Goal: Task Accomplishment & Management: Use online tool/utility

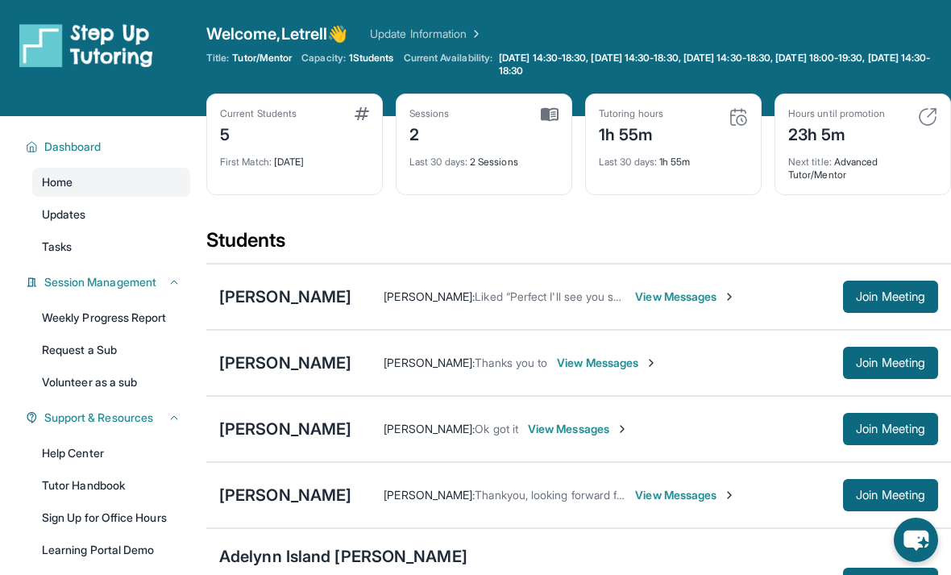
scroll to position [86, 0]
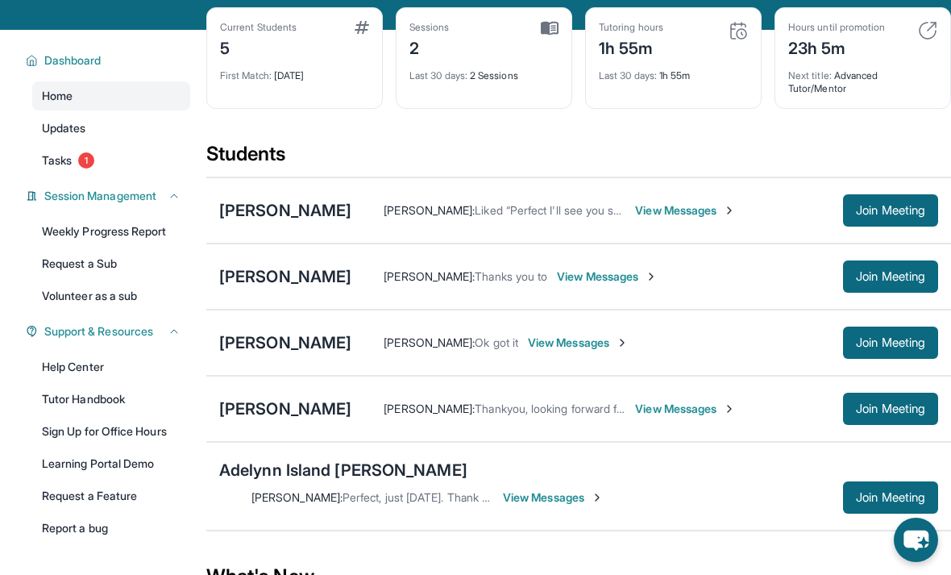
click at [265, 477] on div "Adelynn Island [PERSON_NAME]" at bounding box center [343, 470] width 248 height 23
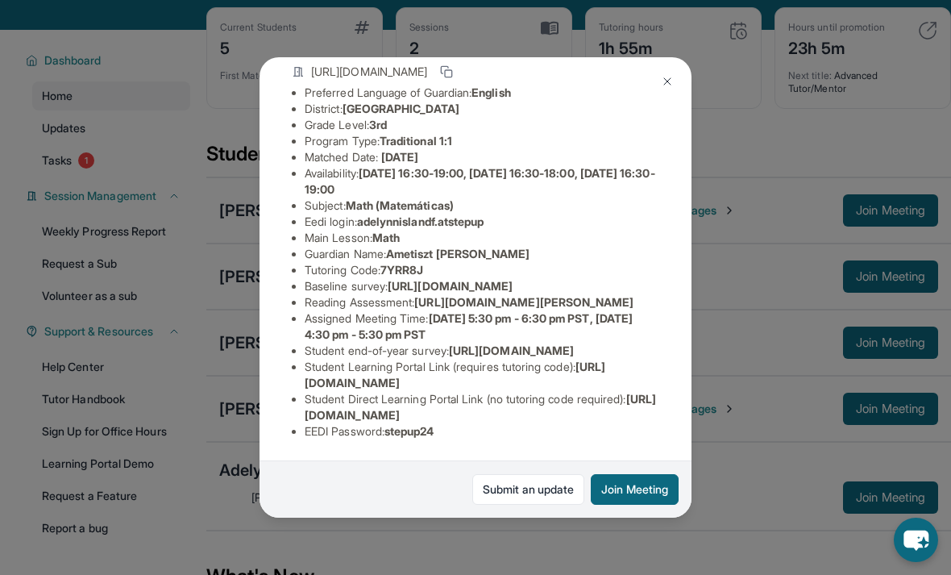
scroll to position [193, 10]
copy li "adelynnislandf.atstepup"
click at [534, 246] on li "Guardian Name : [PERSON_NAME]" at bounding box center [482, 254] width 355 height 16
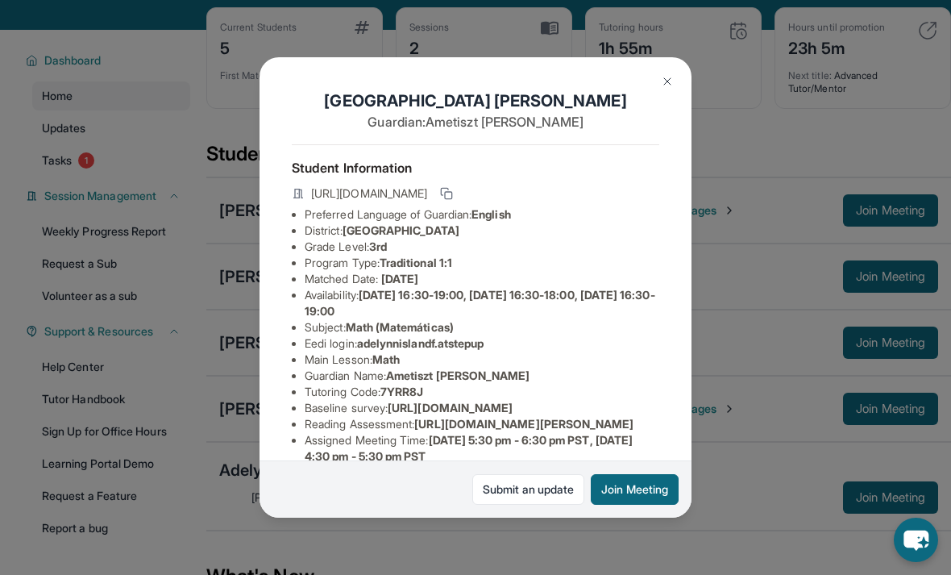
scroll to position [0, 0]
click at [229, 25] on div "Adelynn Island [PERSON_NAME] Guardian: Ametiszt [PERSON_NAME] Student Informati…" at bounding box center [475, 287] width 951 height 575
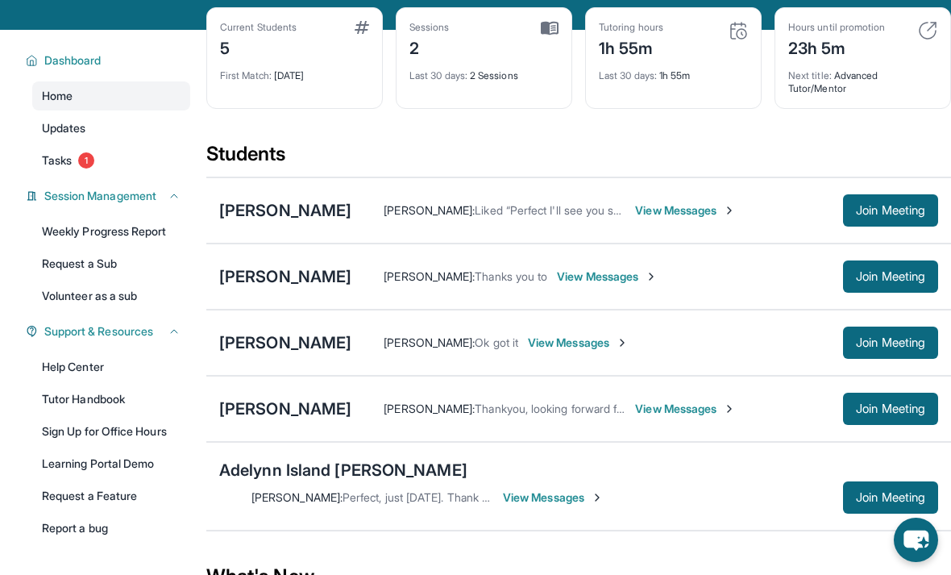
click at [104, 463] on link "Learning Portal Demo" at bounding box center [111, 463] width 158 height 29
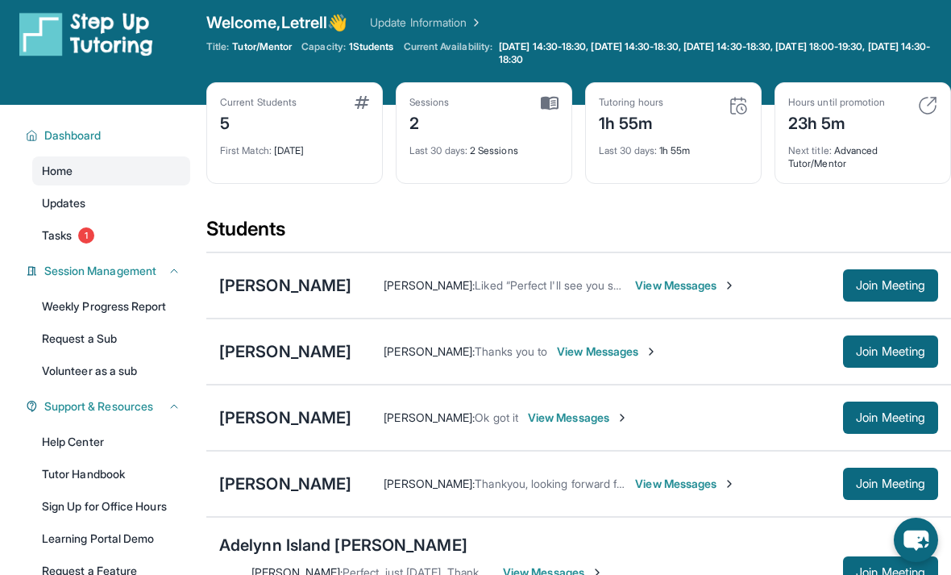
scroll to position [59, 0]
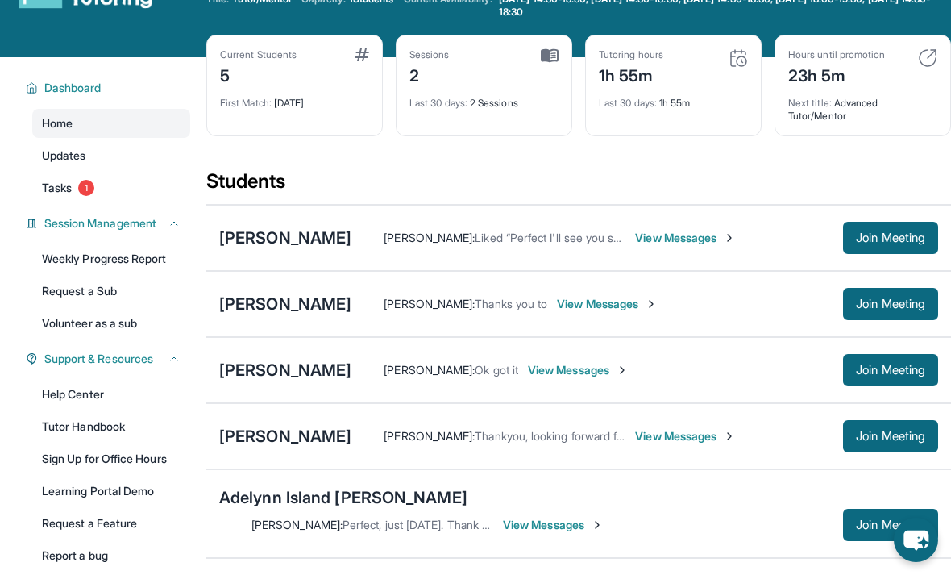
click at [948, 331] on div "[PERSON_NAME] [PERSON_NAME] : Thanks you to View Messages Join Meeting" at bounding box center [578, 304] width 745 height 66
click at [270, 505] on div "Adelynn Island [PERSON_NAME]" at bounding box center [343, 497] width 248 height 23
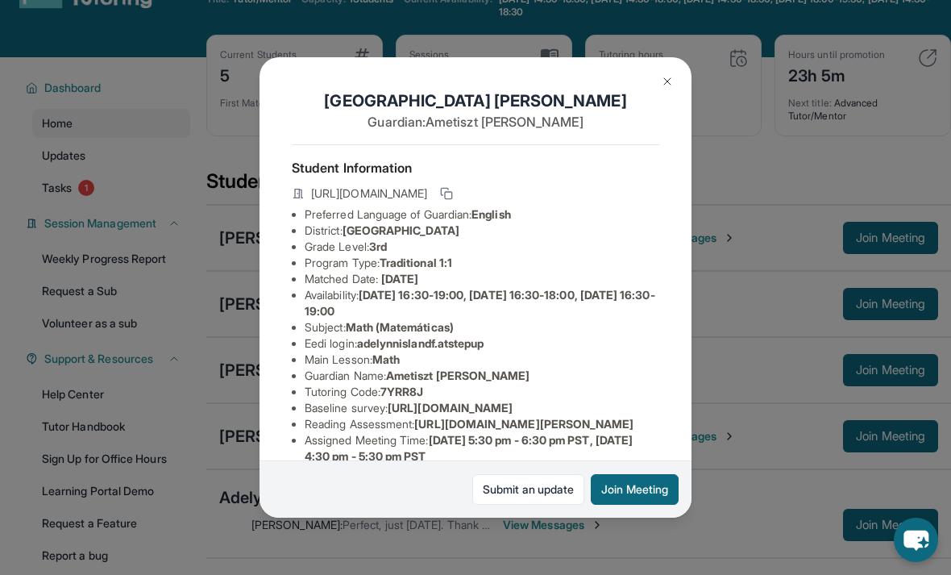
click at [216, 469] on div "Adelynn Island [PERSON_NAME] Guardian: Ametiszt [PERSON_NAME] Student Informati…" at bounding box center [475, 287] width 951 height 575
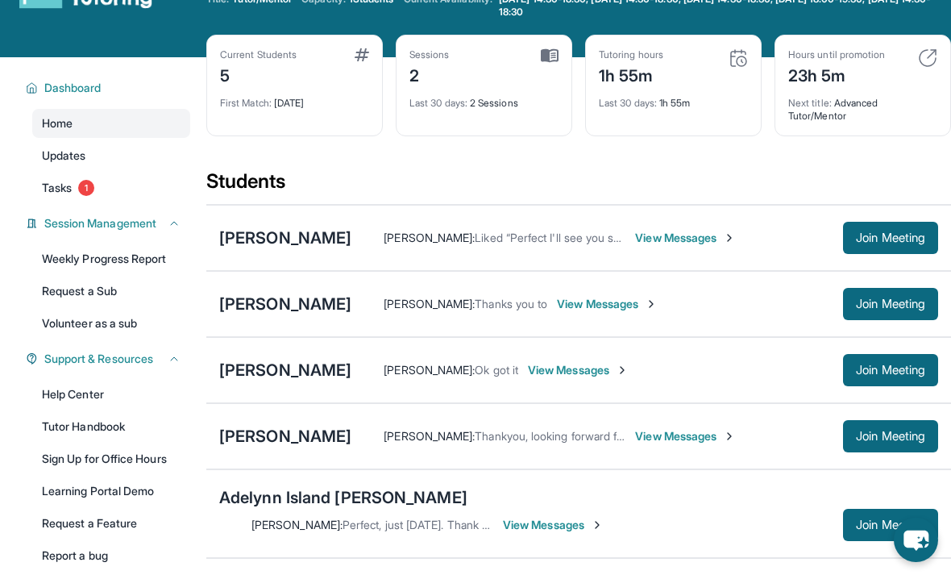
click at [259, 502] on div "Adelynn Island [PERSON_NAME]" at bounding box center [343, 497] width 248 height 23
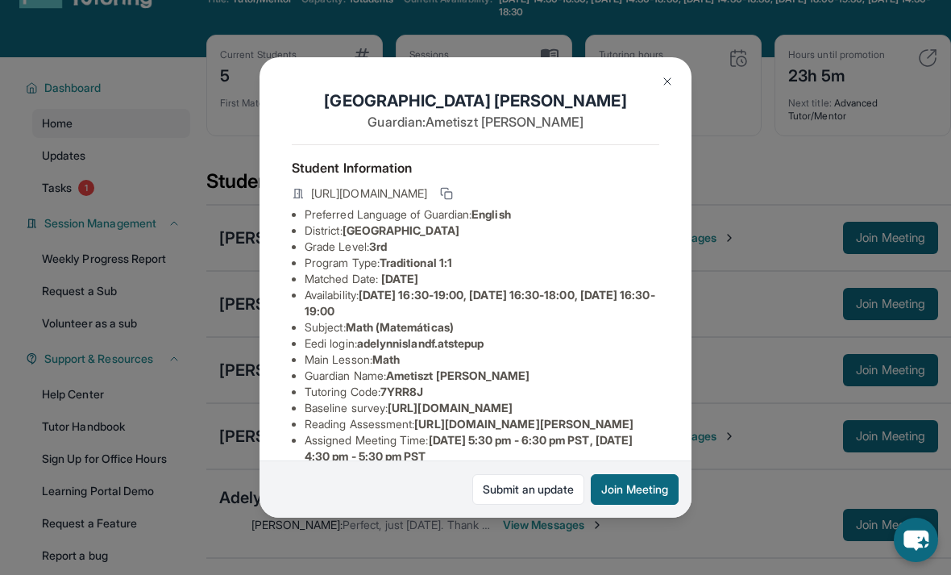
click at [223, 481] on div "Adelynn Island [PERSON_NAME] Guardian: Ametiszt [PERSON_NAME] Student Informati…" at bounding box center [475, 287] width 951 height 575
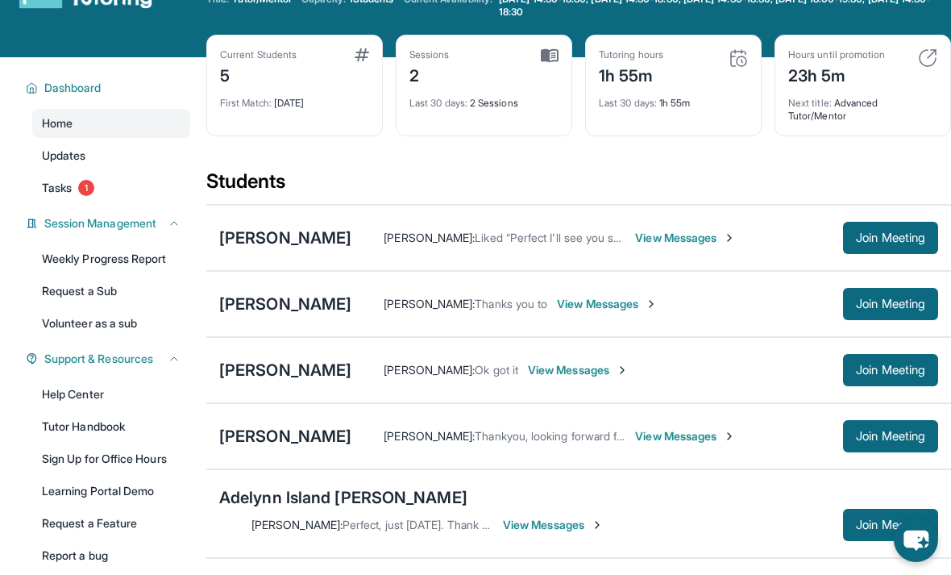
click at [871, 520] on span "Join Meeting" at bounding box center [890, 525] width 69 height 10
click at [346, 506] on div "Adelynn Island [PERSON_NAME]" at bounding box center [343, 497] width 248 height 23
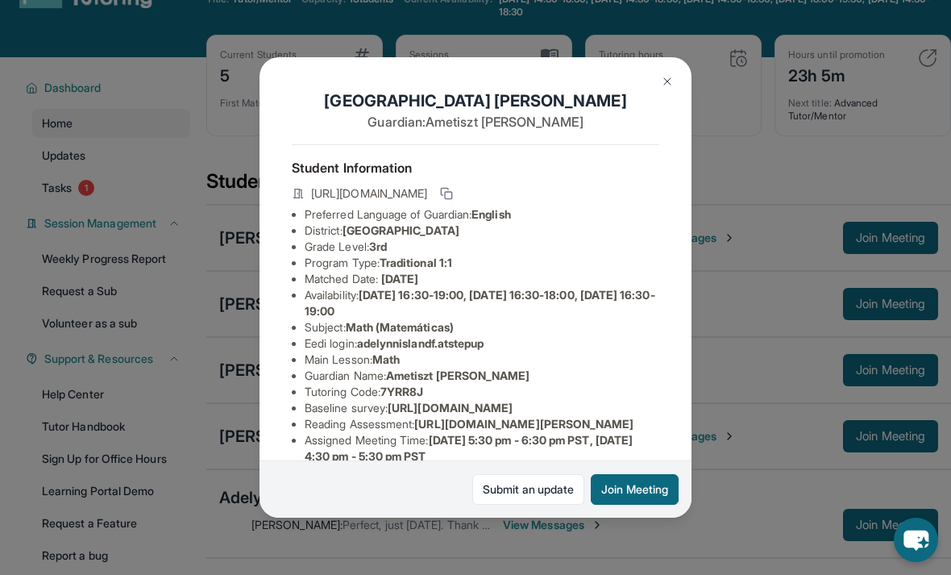
copy li "adelynnislandf.atstepup"
click at [154, 372] on div "Adelynn Island [PERSON_NAME] Guardian: Ametiszt [PERSON_NAME] Student Informati…" at bounding box center [475, 287] width 951 height 575
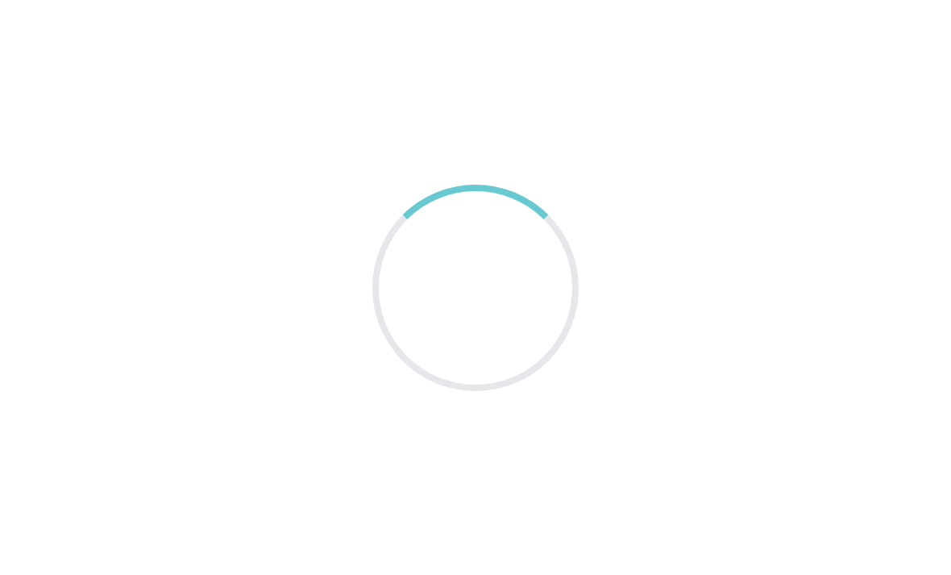
scroll to position [52, 0]
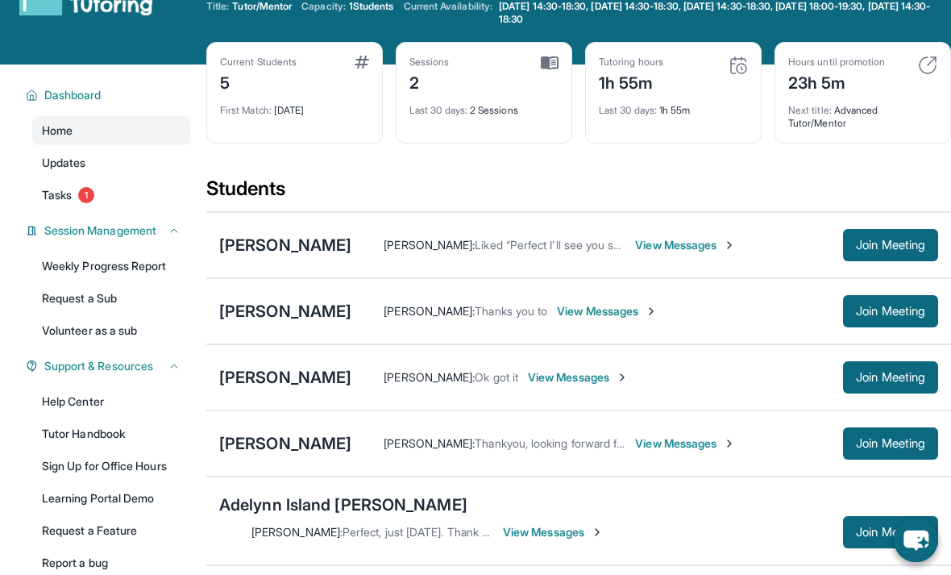
click at [346, 1] on span "Capacity:" at bounding box center [323, 6] width 44 height 13
click at [268, 307] on div "[PERSON_NAME]" at bounding box center [285, 311] width 132 height 23
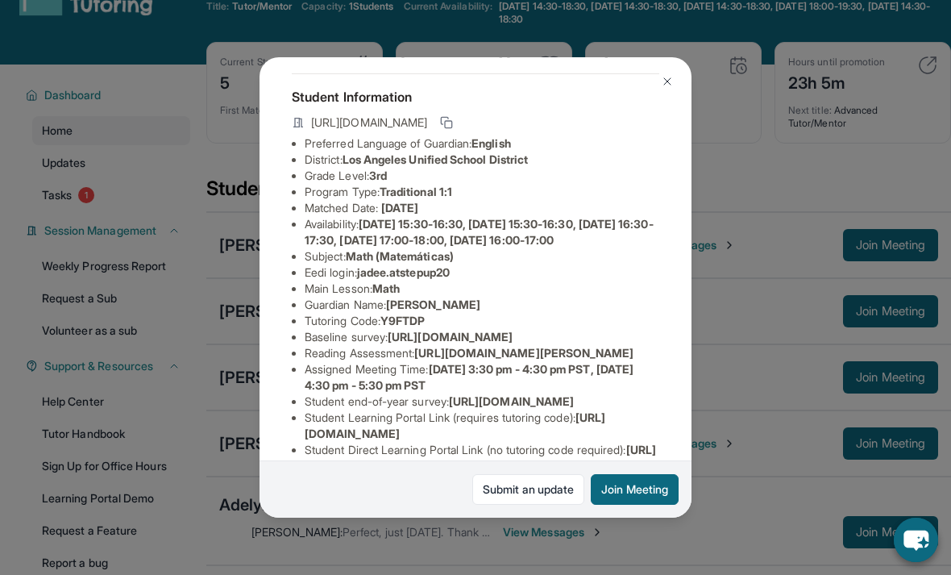
scroll to position [71, 0]
copy li "jadee.atstepup20"
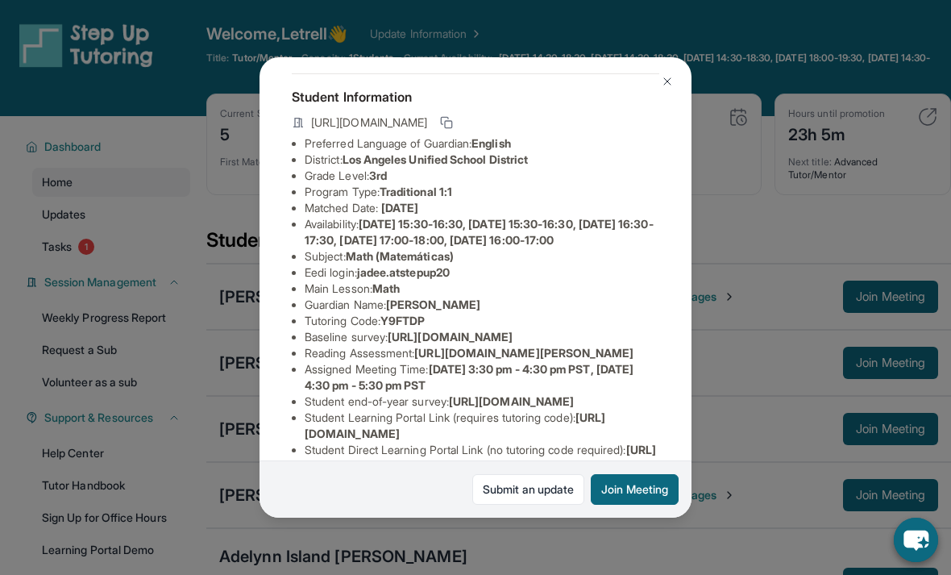
click at [673, 75] on img at bounding box center [667, 81] width 13 height 13
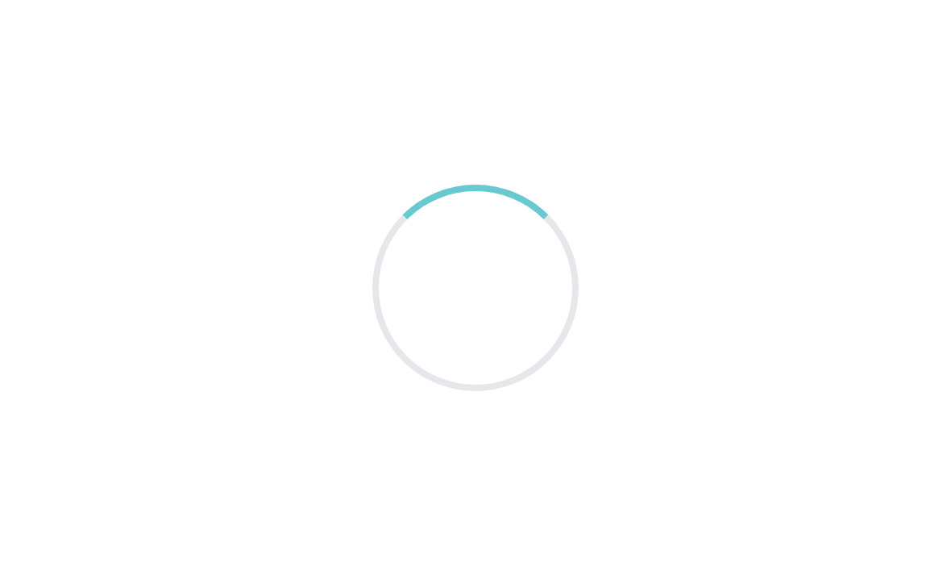
scroll to position [52, 0]
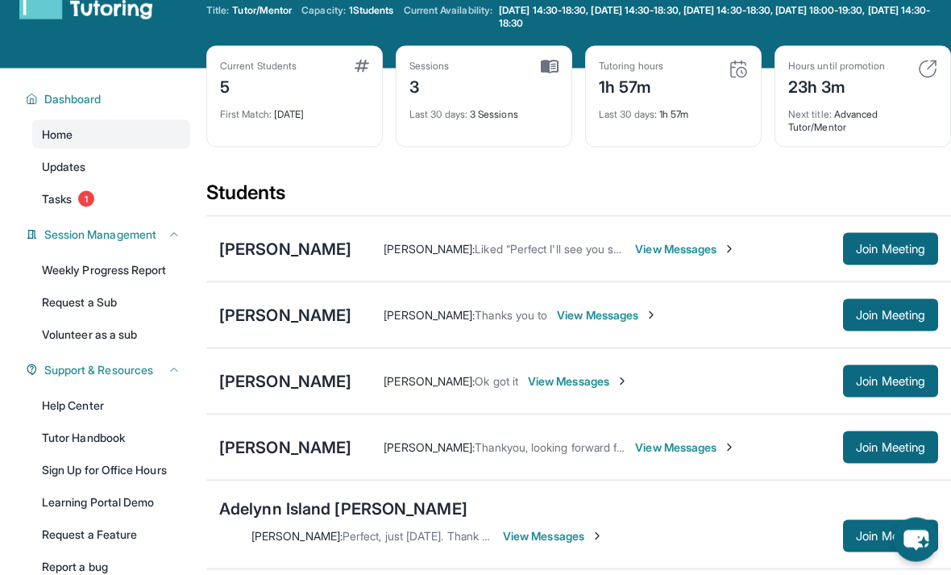
click at [879, 531] on span "Join Meeting" at bounding box center [890, 536] width 69 height 10
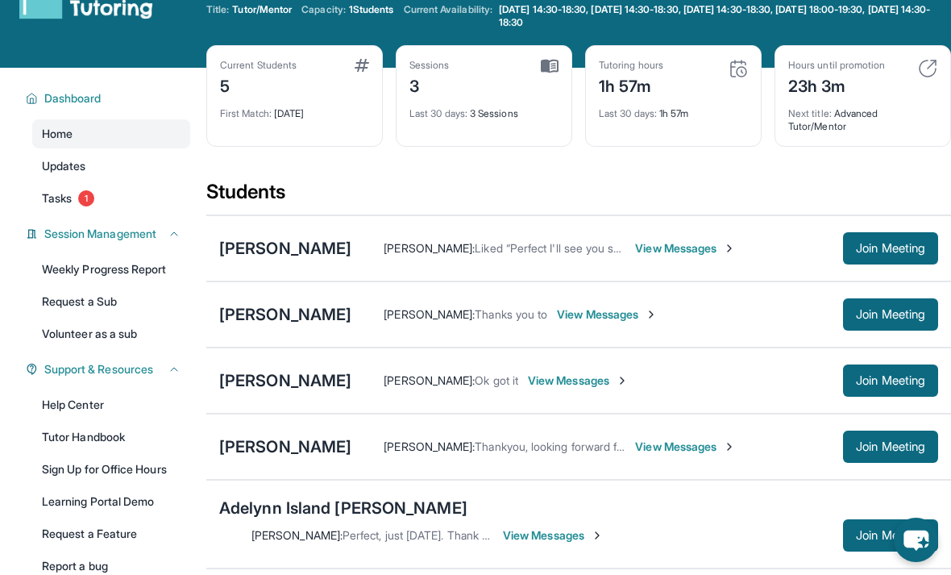
scroll to position [100, 0]
